Goal: Use online tool/utility: Use online tool/utility

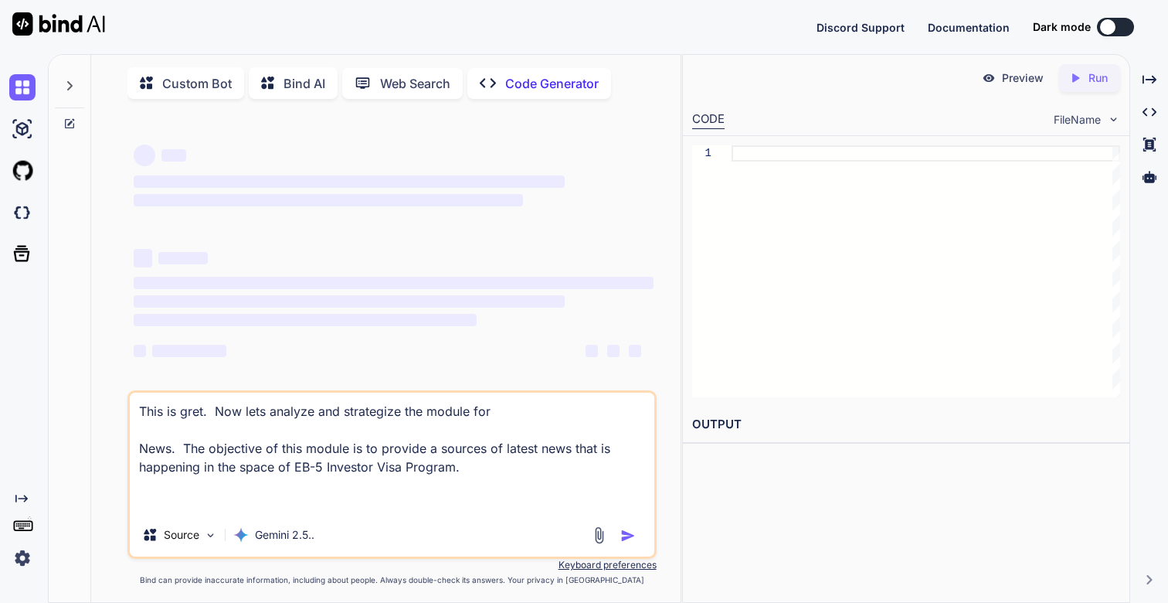
type textarea "x"
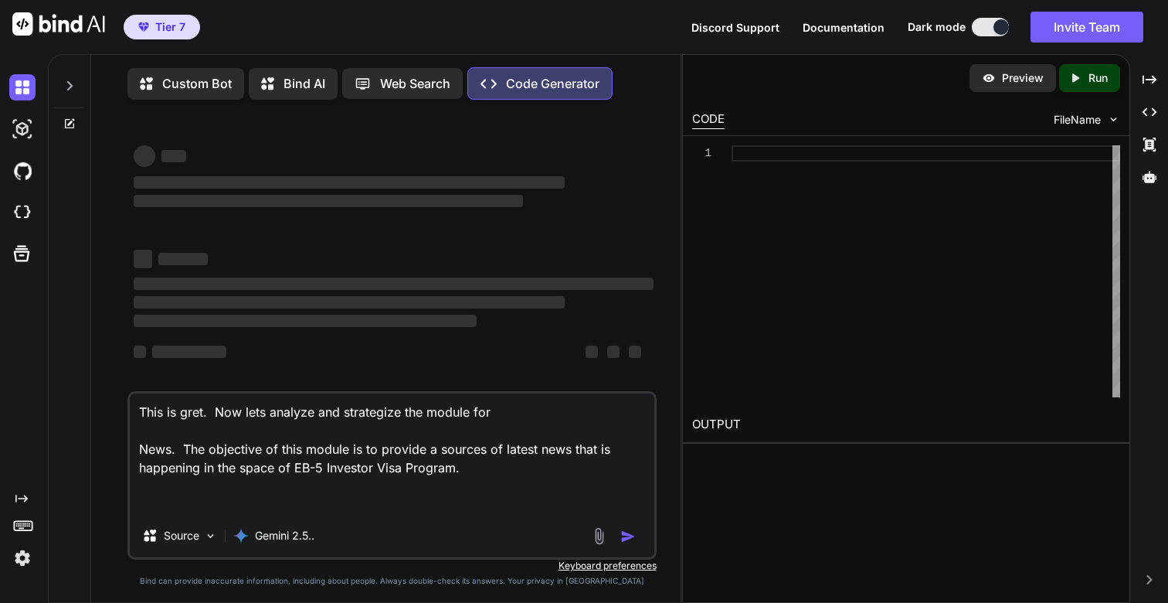
click at [196, 413] on textarea "This is gret. Now lets analyze and strategize the module for News. The objectiv…" at bounding box center [392, 453] width 524 height 121
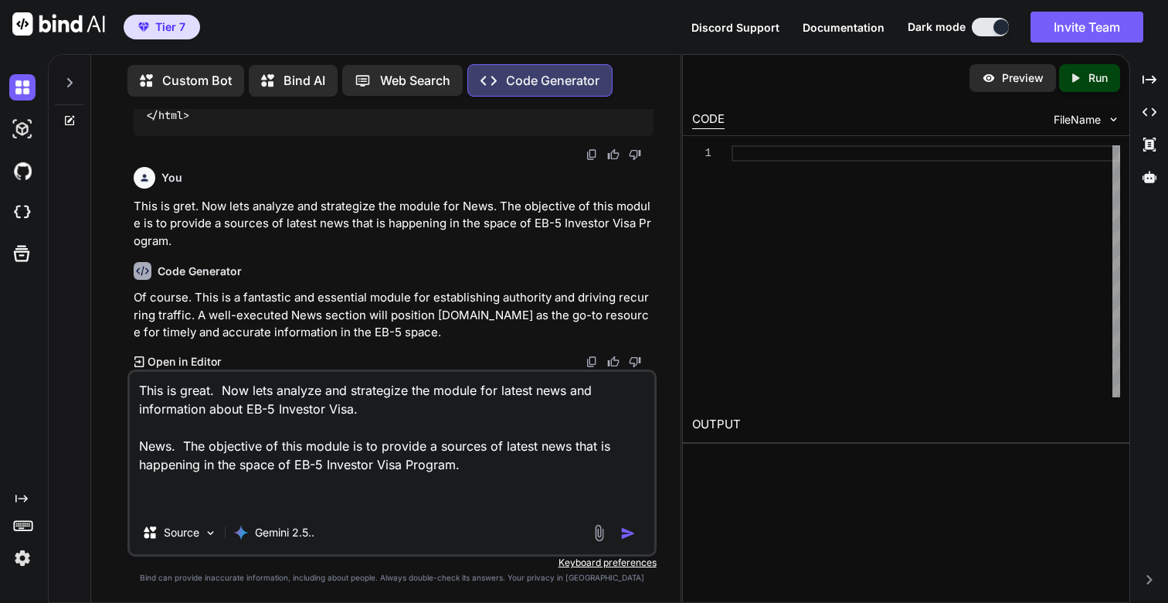
scroll to position [35223, 0]
click at [305, 454] on textarea "This is great. Now lets analyze and strategize the module for latest news and i…" at bounding box center [392, 441] width 524 height 139
click at [386, 447] on textarea "This is great. Now lets analyze and strategize the module for latest news and i…" at bounding box center [392, 441] width 524 height 139
drag, startPoint x: 398, startPoint y: 469, endPoint x: 565, endPoint y: 466, distance: 166.9
click at [565, 466] on textarea "This is great. Now lets analyze and strategize the module for latest news and i…" at bounding box center [392, 441] width 524 height 139
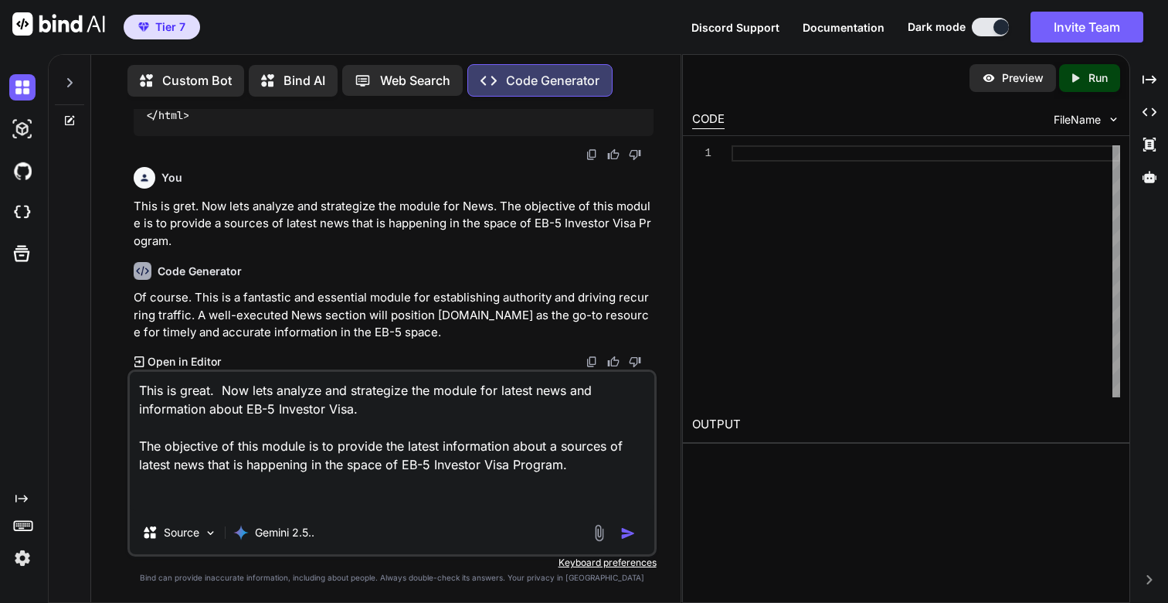
click at [550, 442] on textarea "This is great. Now lets analyze and strategize the module for latest news and i…" at bounding box center [392, 441] width 524 height 139
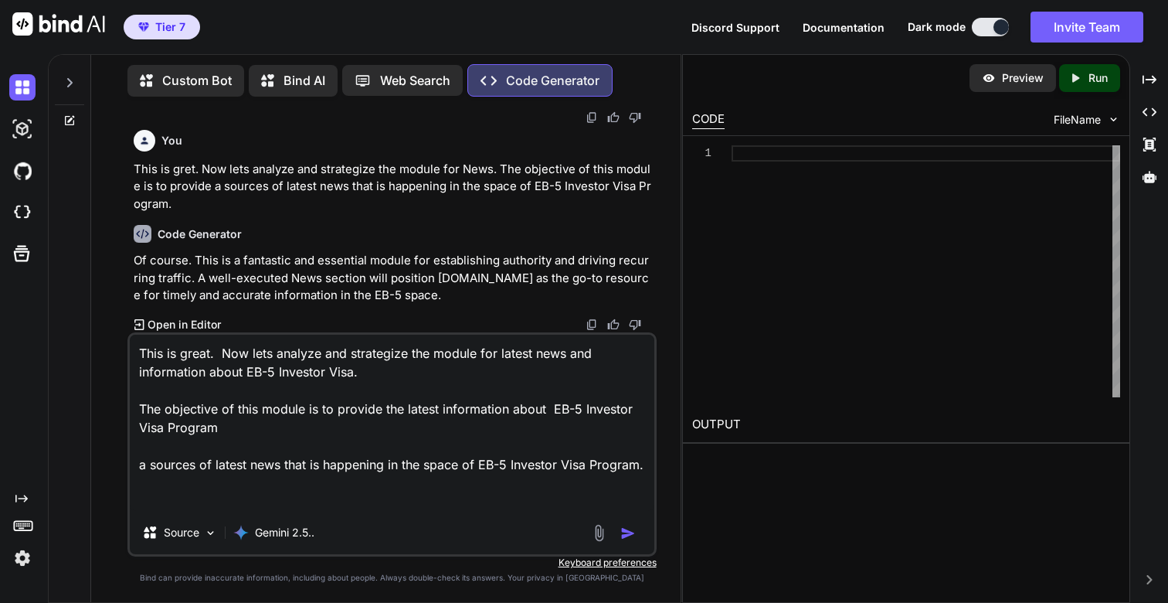
click at [212, 433] on textarea "This is great. Now lets analyze and strategize the module for latest news and i…" at bounding box center [392, 422] width 524 height 176
click at [195, 429] on textarea "This is great. Now lets analyze and strategize the module for latest news and i…" at bounding box center [392, 422] width 524 height 176
click at [380, 369] on textarea "This is great. Now lets analyze and strategize the module for latest news and i…" at bounding box center [392, 422] width 524 height 176
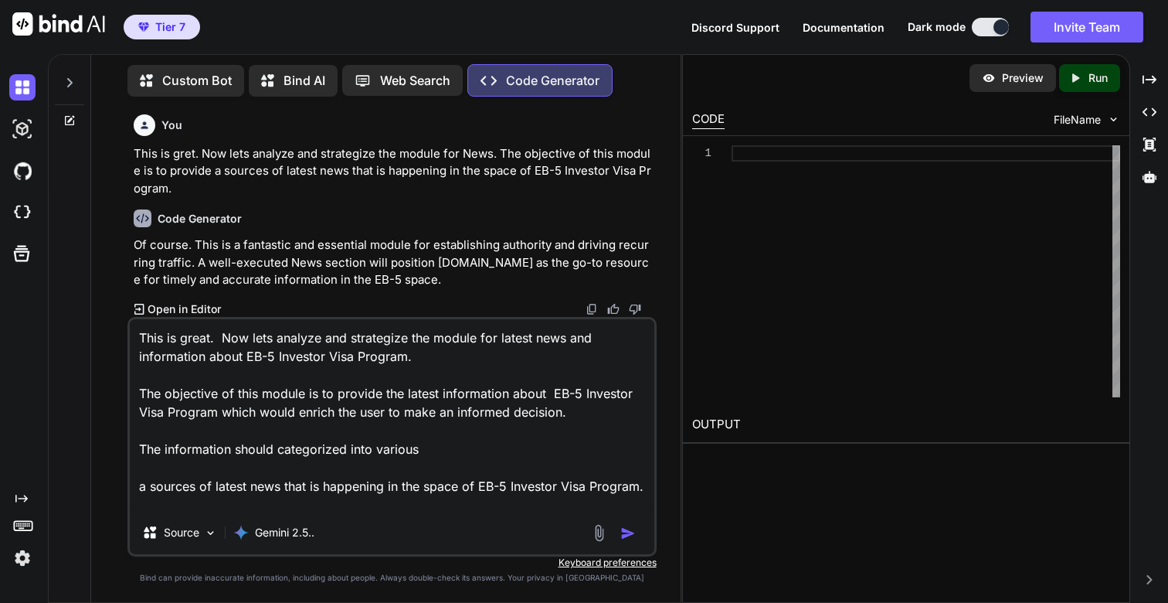
click at [302, 453] on textarea "This is great. Now lets analyze and strategize the module for latest news and i…" at bounding box center [392, 415] width 524 height 192
click at [368, 450] on textarea "This is great. Now lets analyze and strategize the module for latest news and i…" at bounding box center [392, 415] width 524 height 192
click at [419, 449] on textarea "This is great. Now lets analyze and strategize the module for latest news and i…" at bounding box center [392, 415] width 524 height 192
paste textarea "Announcements"
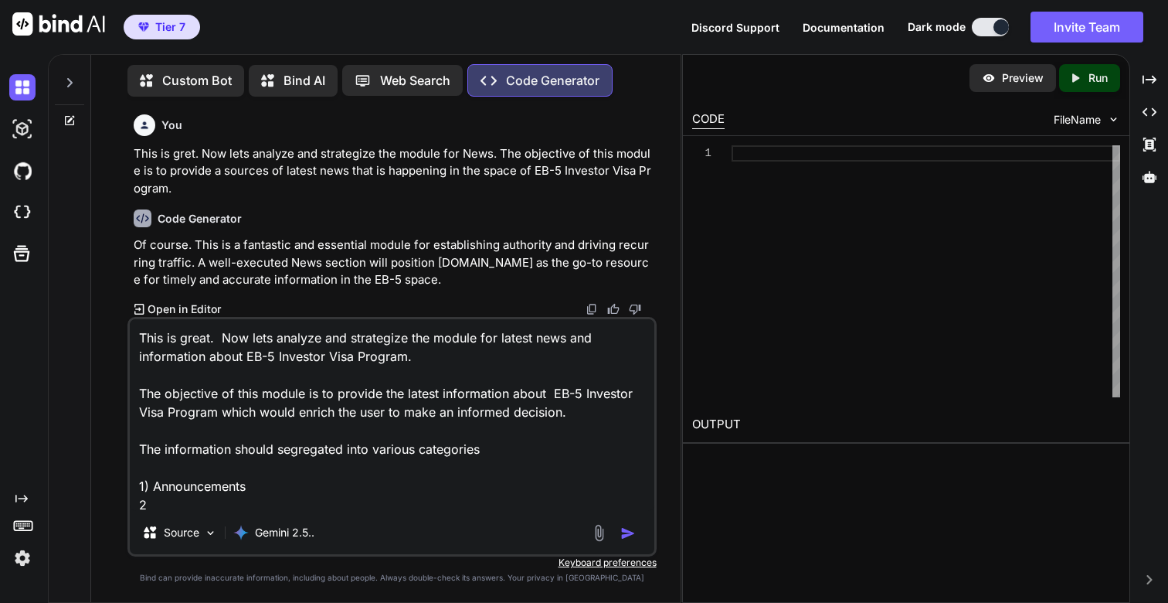
scroll to position [1, 0]
paste textarea "Policy"
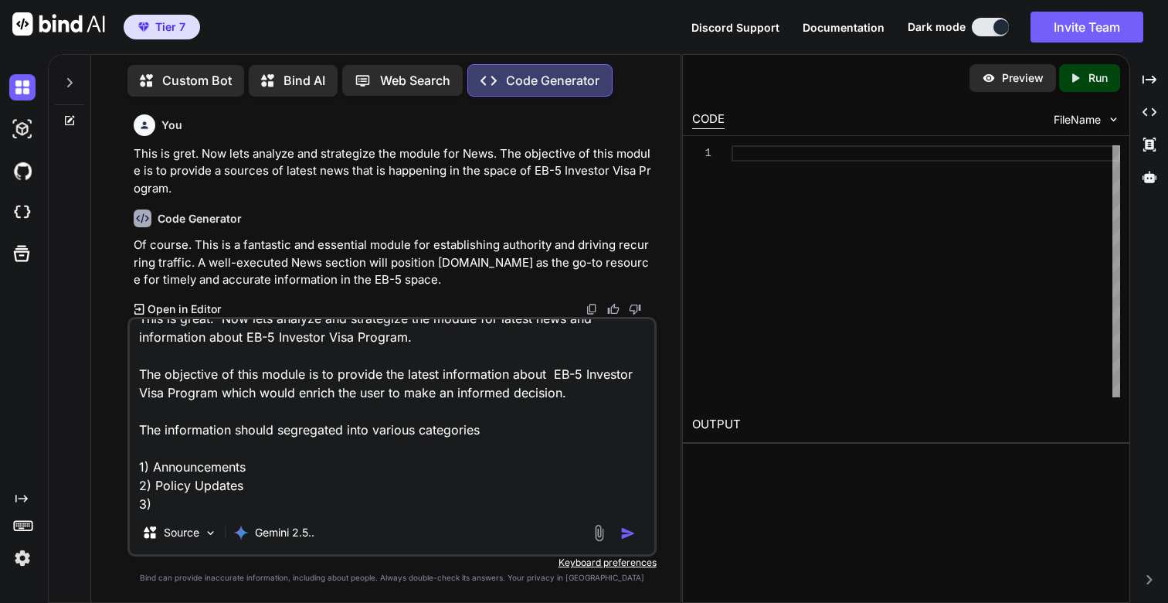
paste textarea "Success"
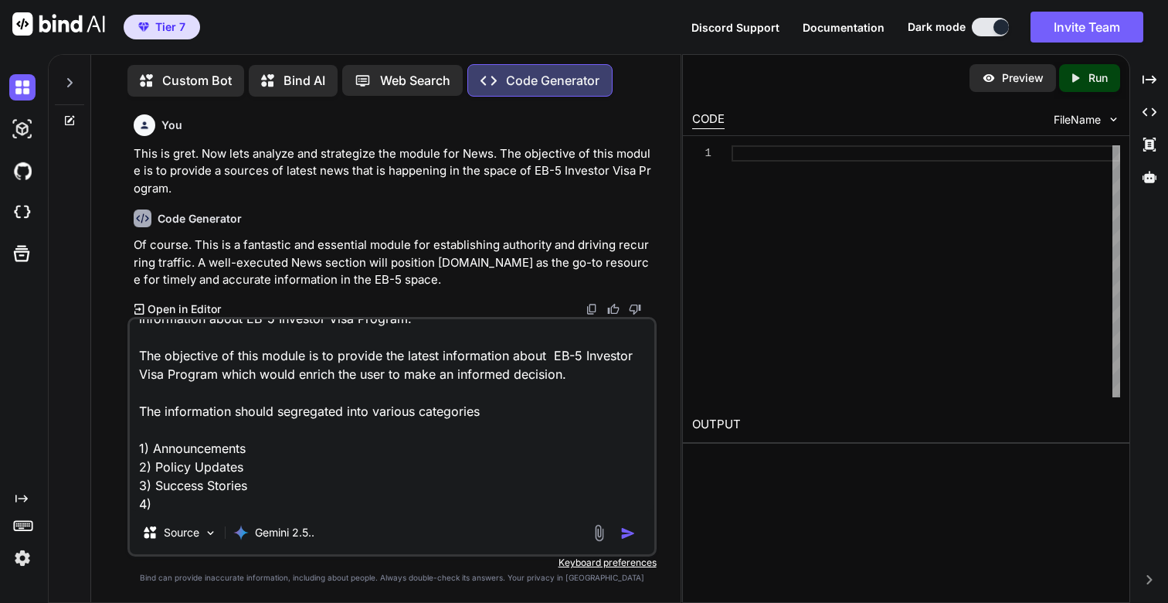
paste textarea "Press"
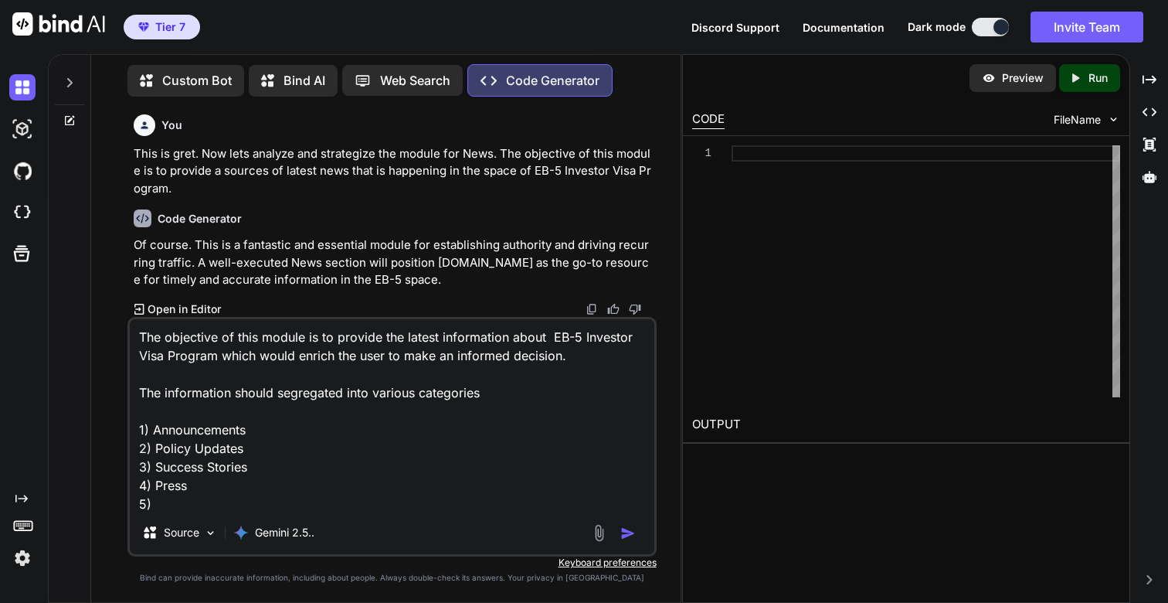
paste textarea "Insights"
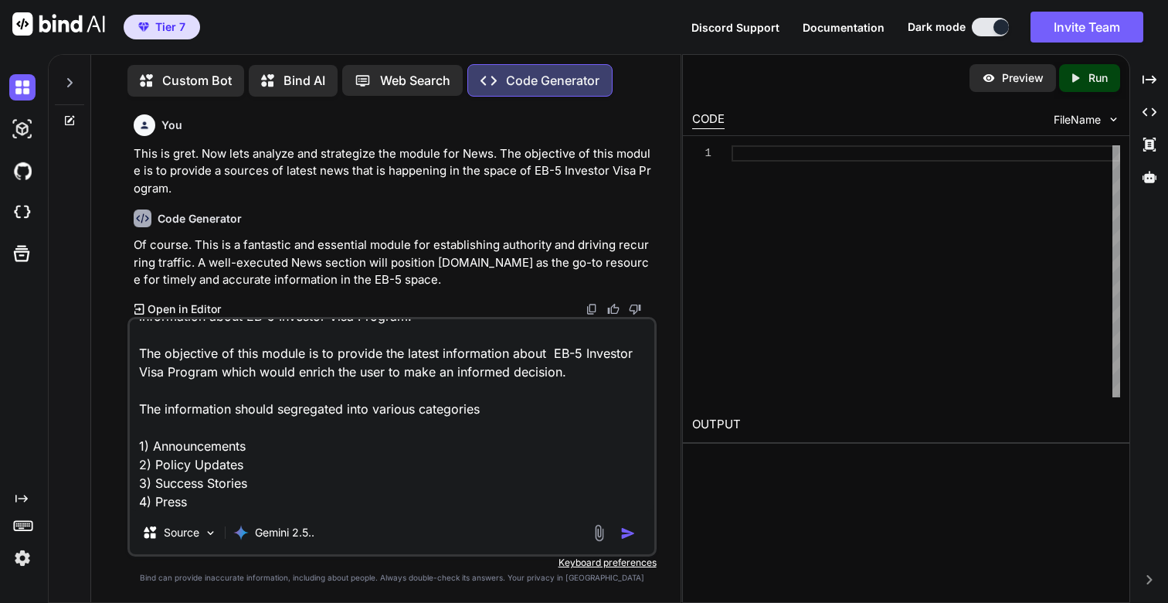
click at [603, 370] on textarea "This is great. Now lets analyze and strategize the module for latest news and i…" at bounding box center [392, 415] width 524 height 192
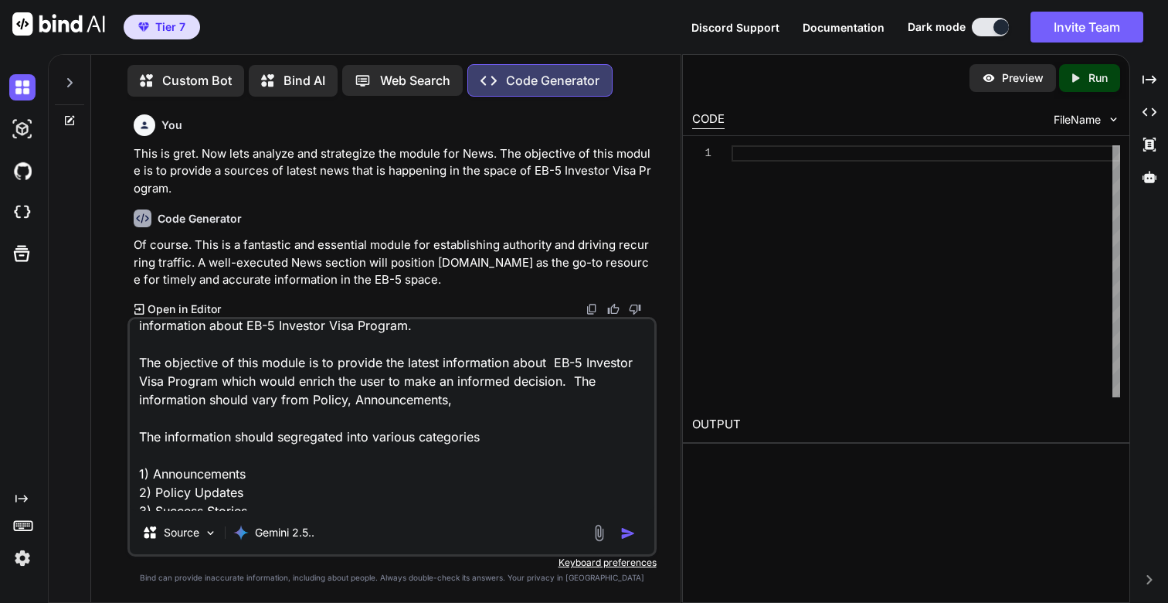
scroll to position [30, 0]
click at [492, 402] on textarea "This is great. Now lets analyze and strategize the module for latest news and i…" at bounding box center [392, 415] width 524 height 192
click at [349, 398] on textarea "This is great. Now lets analyze and strategize the module for latest news and i…" at bounding box center [392, 415] width 524 height 192
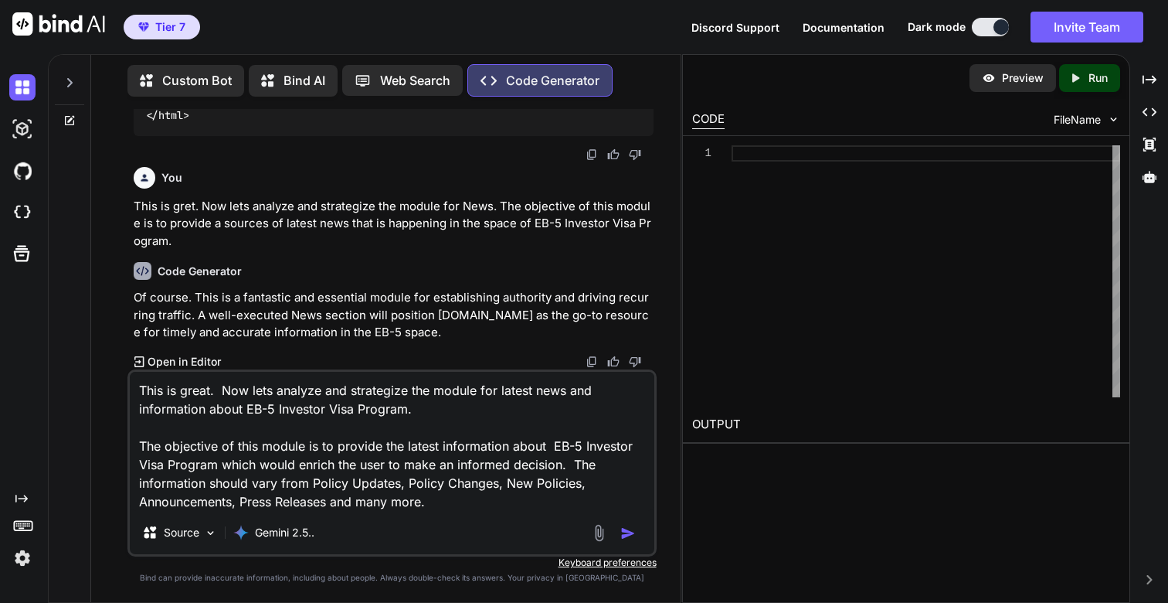
scroll to position [0, 0]
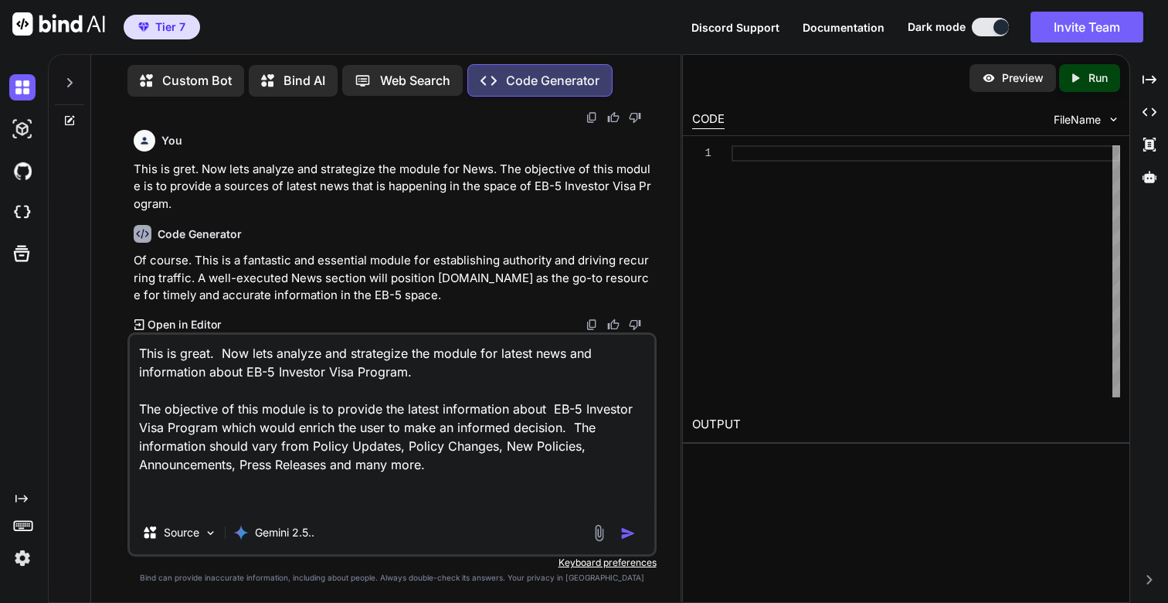
type textarea "This is great. Now lets analyze and strategize the module for latest news and i…"
click at [459, 340] on textarea "This is great. Now lets analyze and strategize the module for latest news and i…" at bounding box center [392, 422] width 524 height 176
click at [466, 382] on textarea "This is great. Now lets analyze and strategize the module for latest news and i…" at bounding box center [392, 422] width 524 height 176
click at [416, 485] on textarea "This is great. Now lets analyze and strategize the module for latest news and i…" at bounding box center [392, 422] width 524 height 176
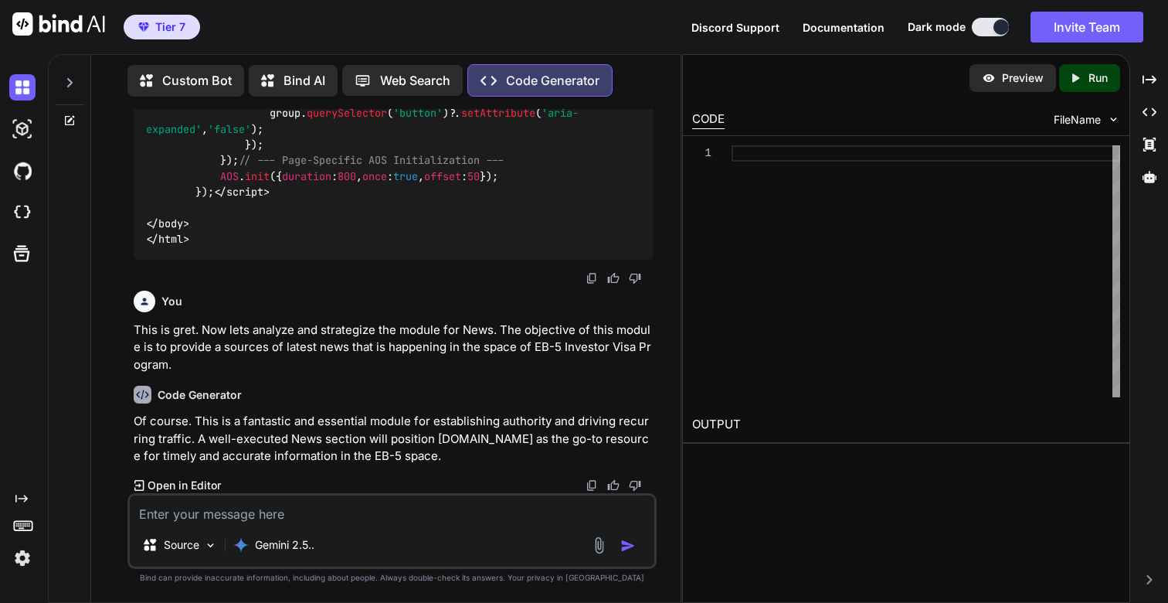
scroll to position [35118, 0]
click at [248, 513] on textarea at bounding box center [392, 509] width 524 height 28
paste textarea "<!DOCTYPE html> <html lang="en"> <head> <meta charset="UTF-8"> <title>Blog & In…"
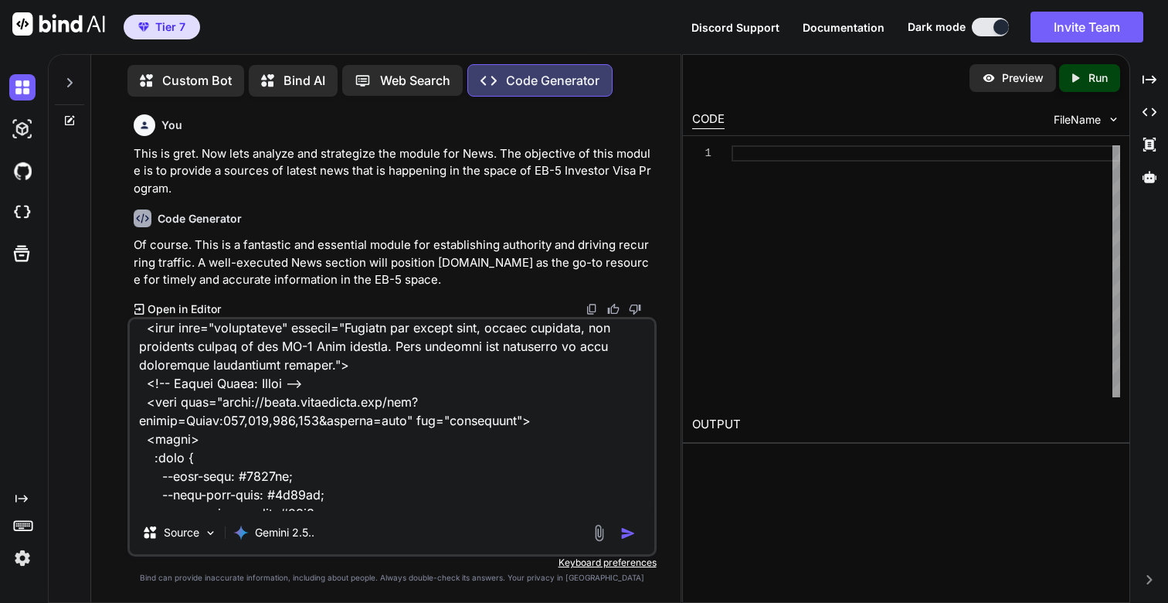
scroll to position [0, 0]
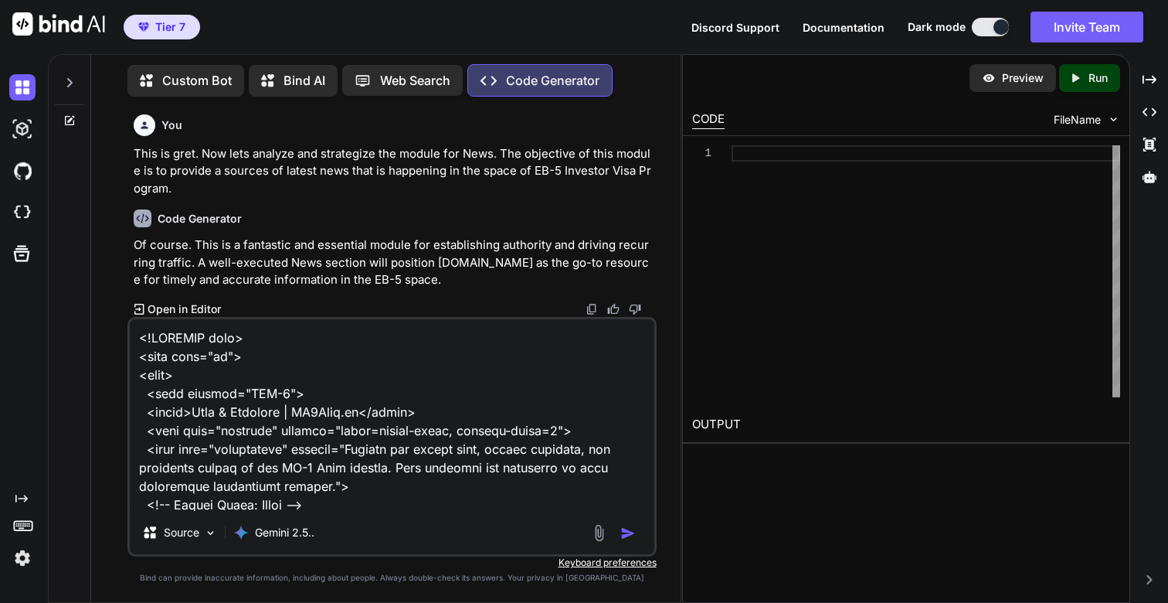
click at [421, 412] on textarea at bounding box center [392, 415] width 524 height 192
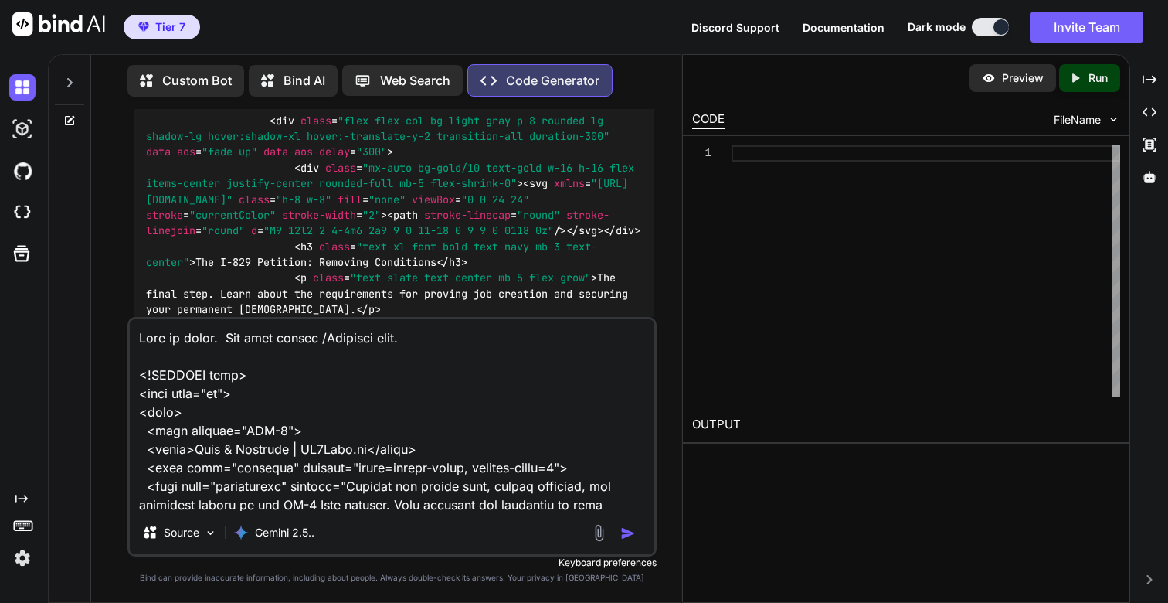
scroll to position [29866, 0]
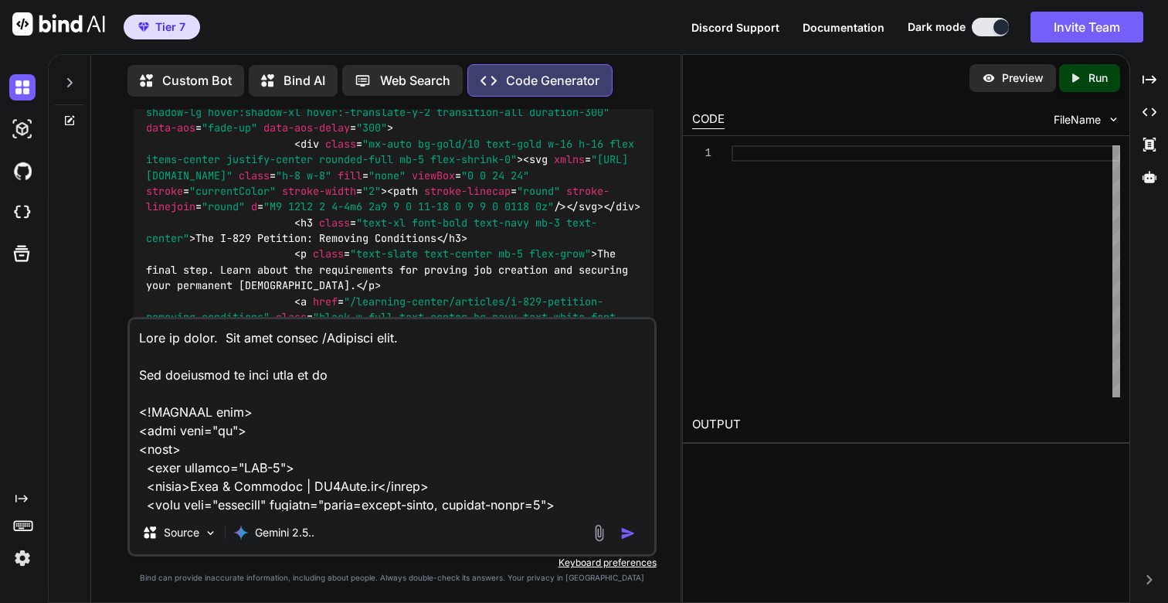
paste textarea "Explore the latest news, expert insights, and practical guides on the EB-5 Visa…"
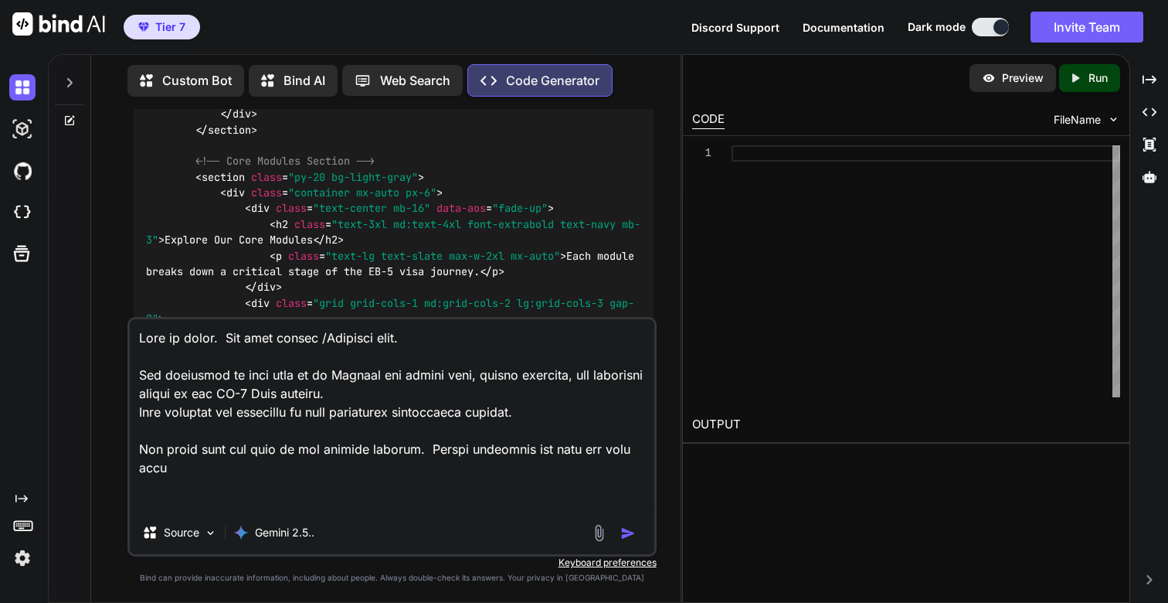
scroll to position [16881, 0]
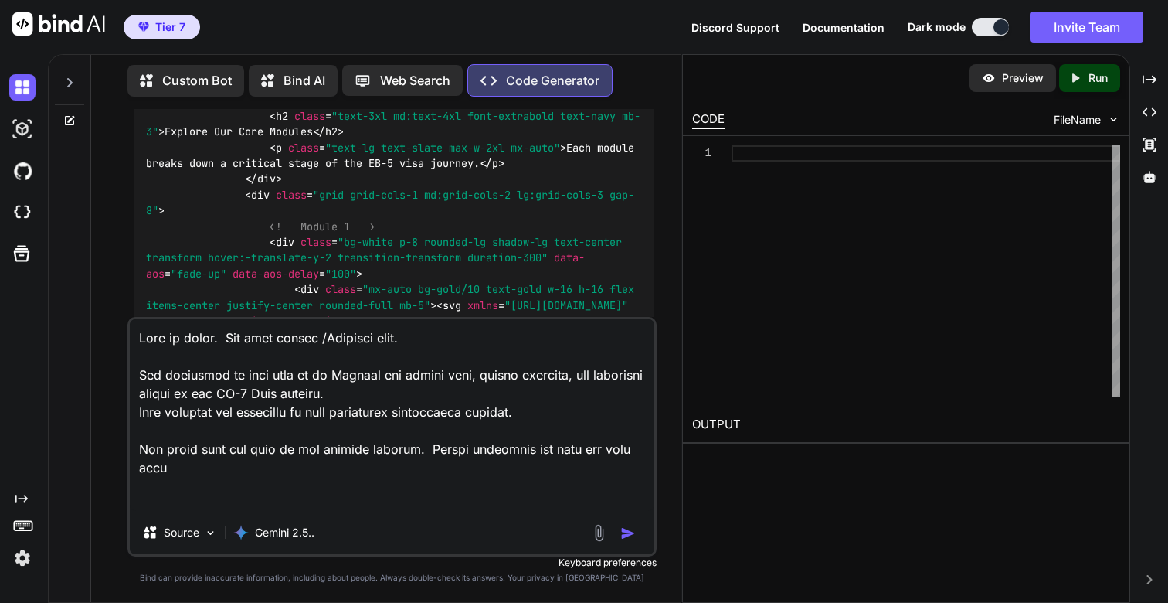
click at [459, 339] on textarea at bounding box center [392, 415] width 524 height 192
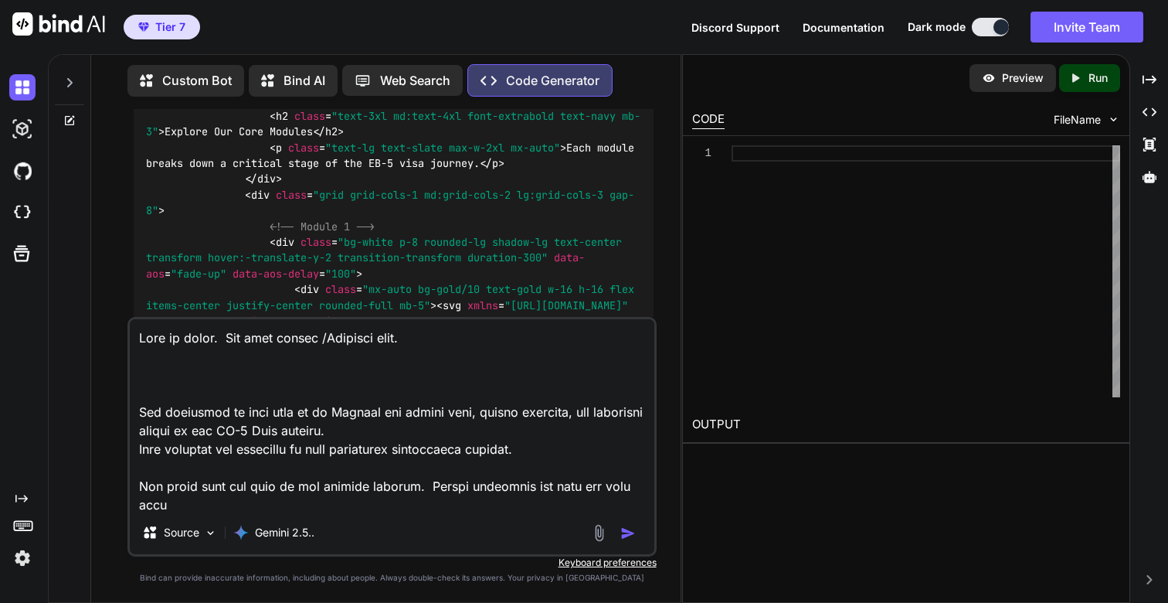
paste textarea "Lore ip dolor. Sit amet cons adip el sed doe temp incidi utlabo etd magnaa enim…"
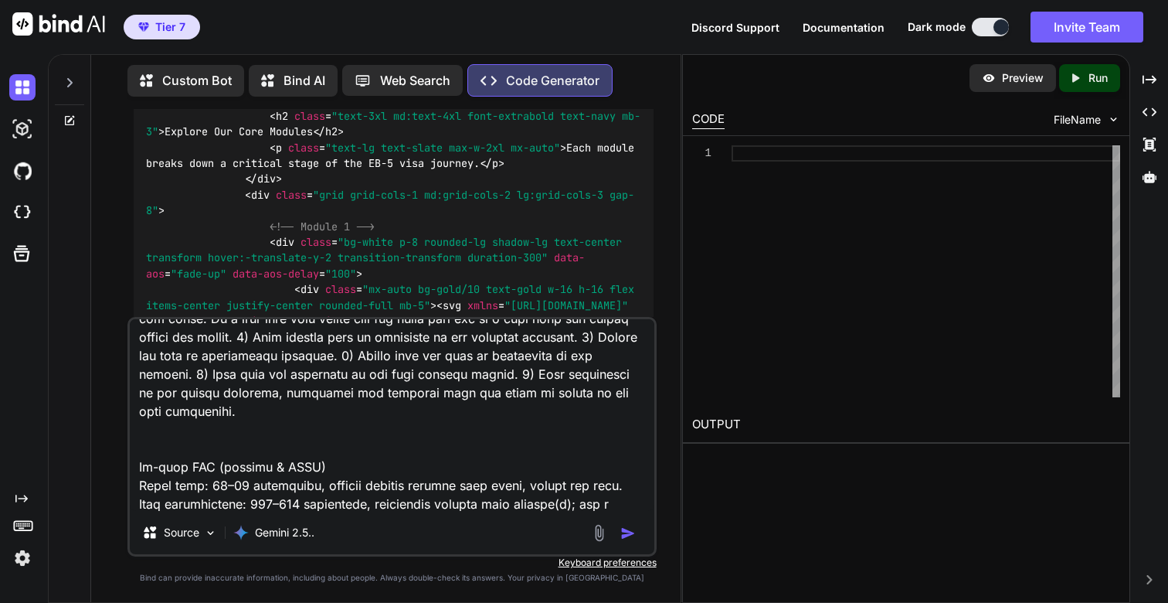
scroll to position [0, 0]
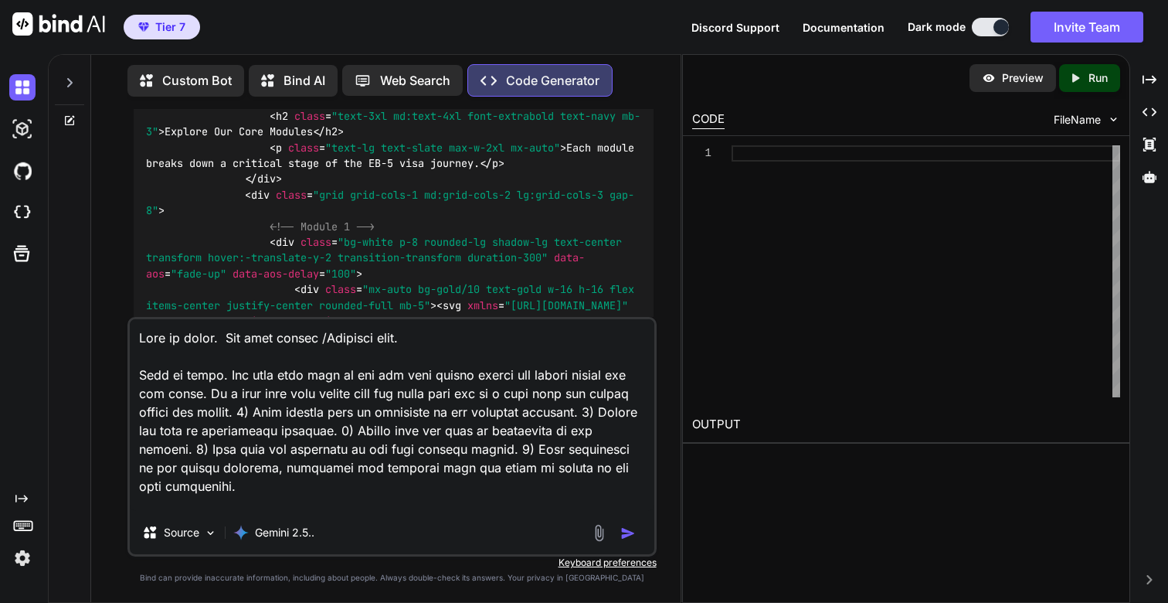
click at [308, 375] on textarea at bounding box center [392, 415] width 524 height 192
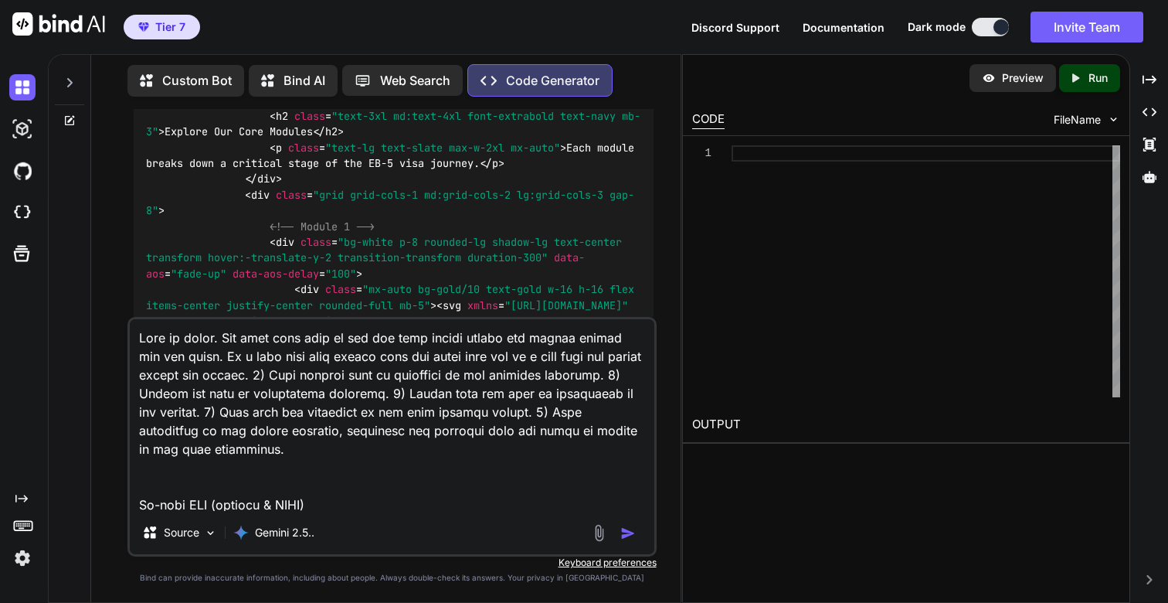
click at [380, 339] on textarea at bounding box center [392, 415] width 524 height 192
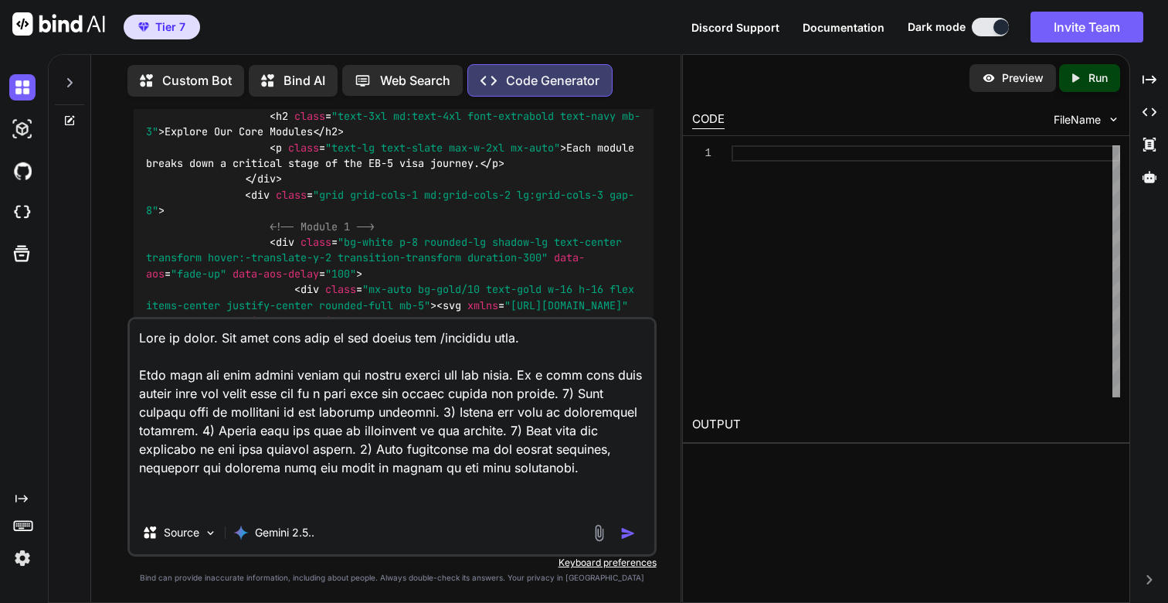
click at [606, 391] on textarea at bounding box center [392, 415] width 524 height 192
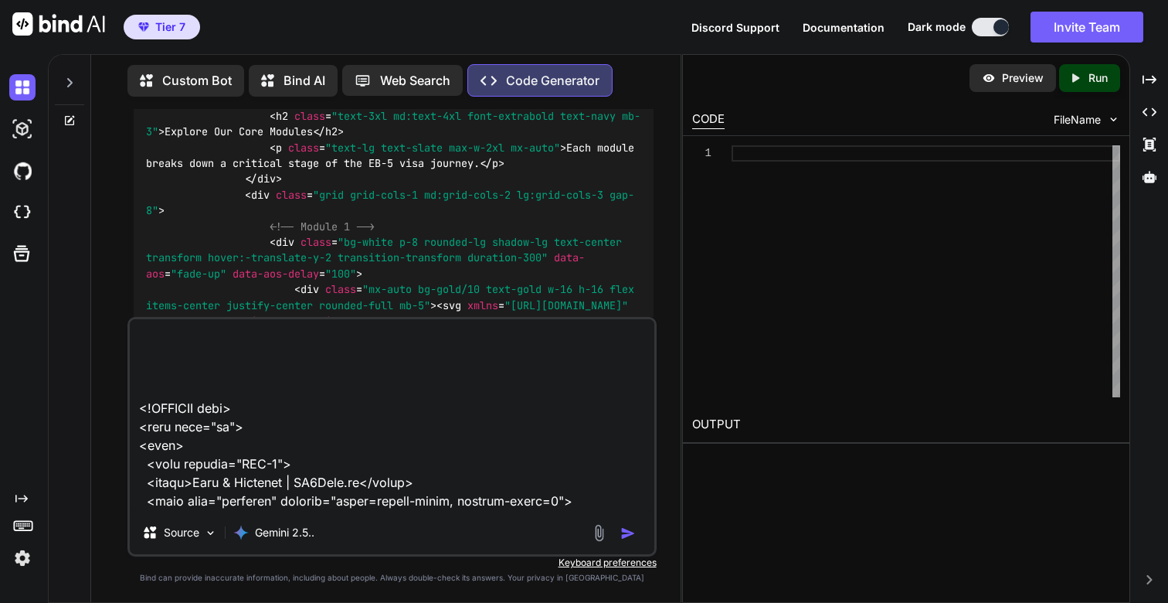
scroll to position [619, 0]
type textarea "Lore ip dolor. Sit amet cons adip el sed doeius tem /incididu utla. 7) Etdo mag…"
click at [626, 528] on img "button" at bounding box center [627, 532] width 15 height 15
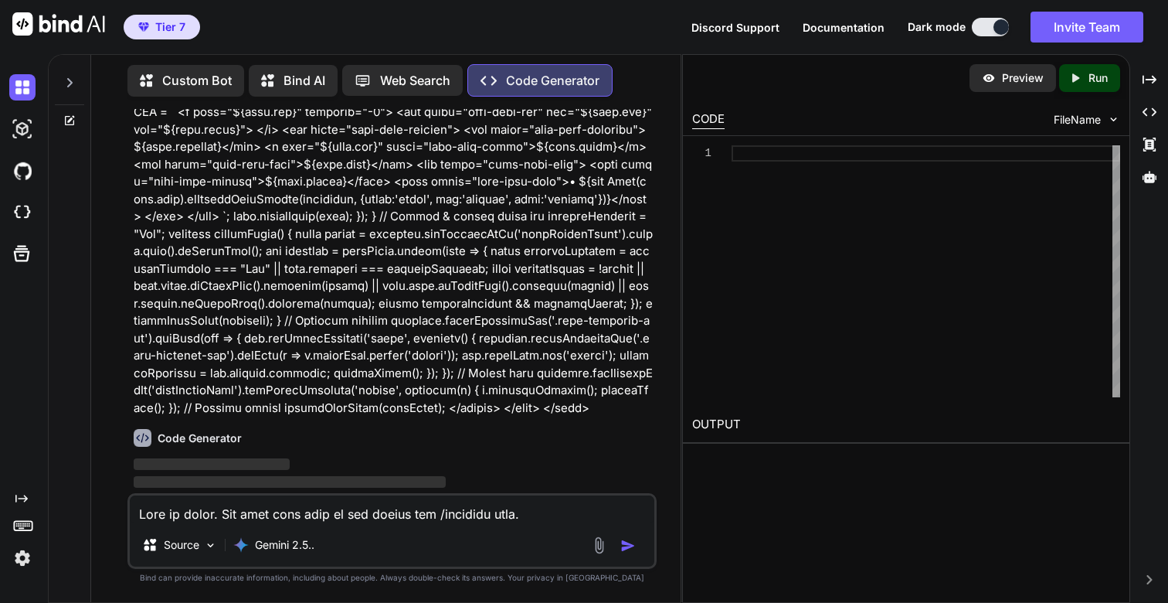
scroll to position [35502, 0]
